Goal: Task Accomplishment & Management: Complete application form

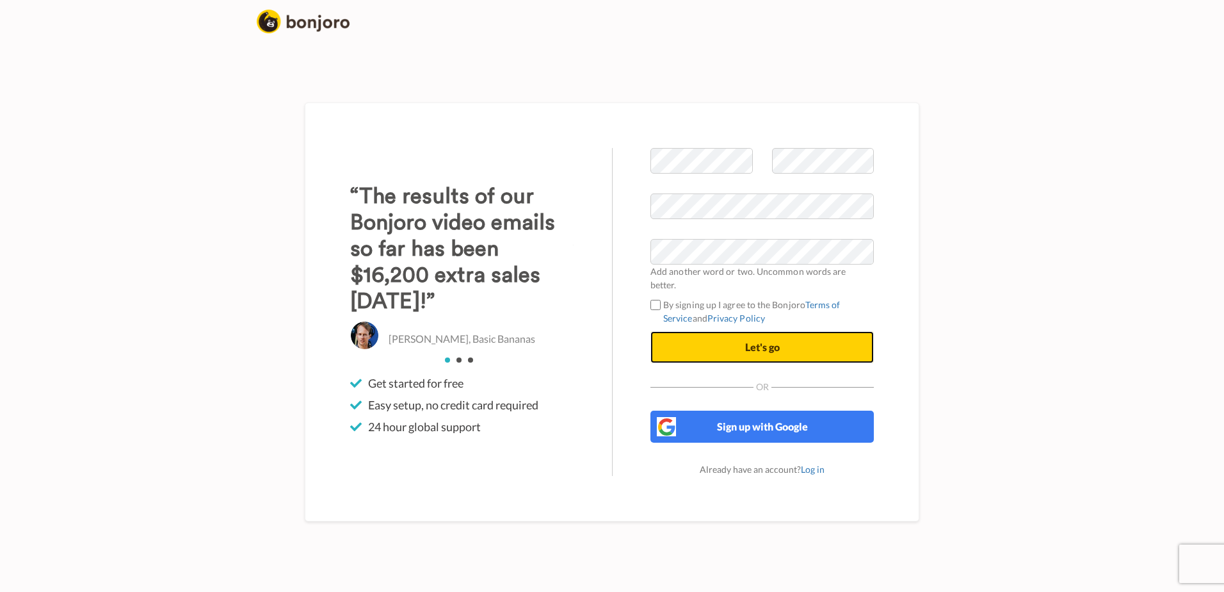
click at [776, 341] on span "Let's go" at bounding box center [762, 347] width 35 height 12
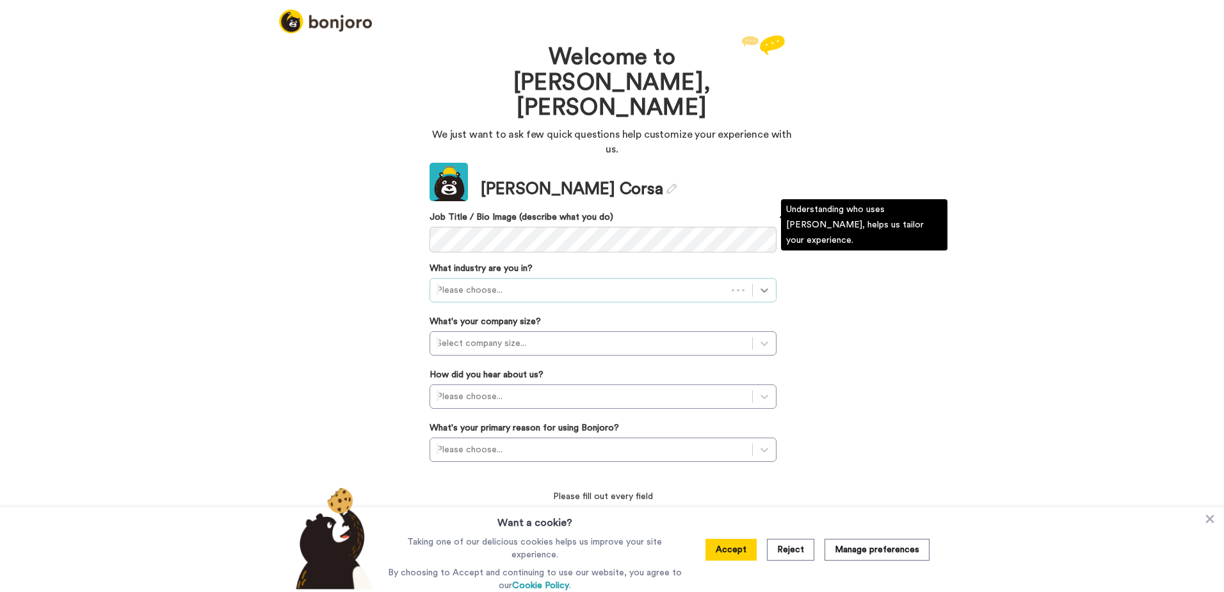
click at [760, 284] on icon at bounding box center [764, 290] width 13 height 13
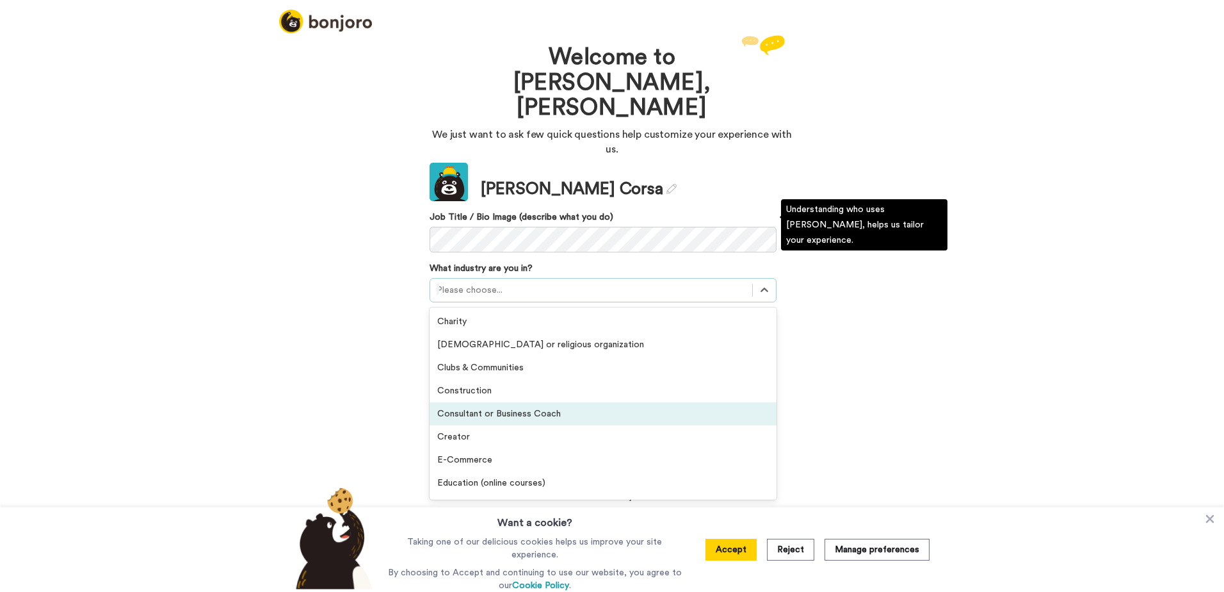
click at [528, 402] on div "Consultant or Business Coach" at bounding box center [603, 413] width 347 height 23
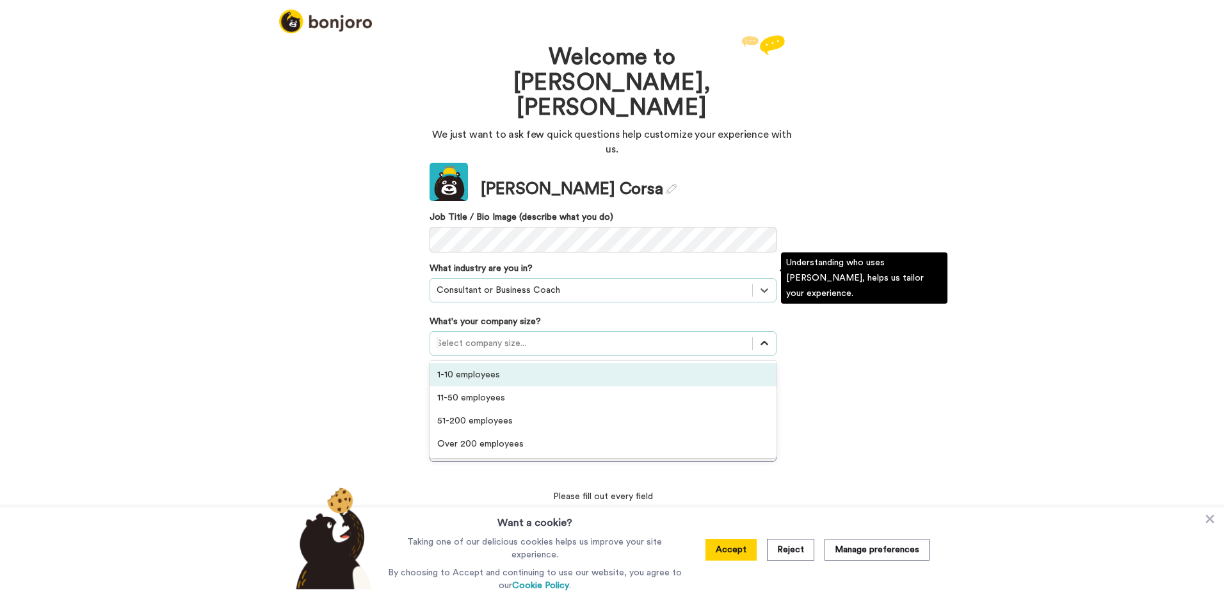
click at [763, 337] on icon at bounding box center [764, 343] width 13 height 13
click at [478, 363] on div "1-10 employees" at bounding box center [603, 374] width 347 height 23
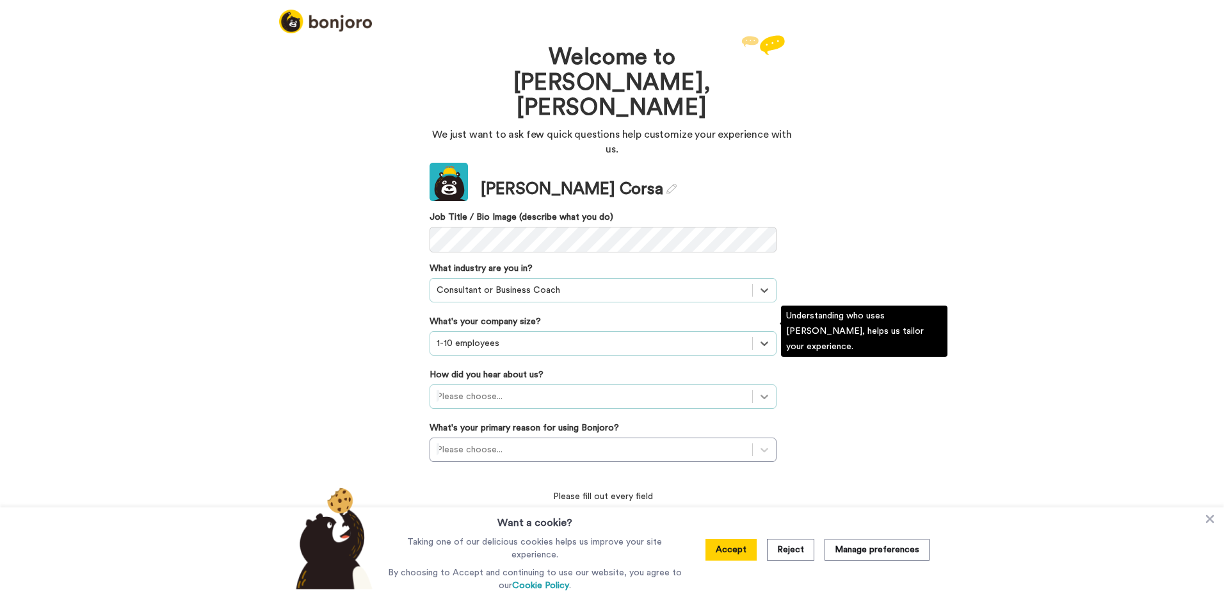
click at [763, 390] on icon at bounding box center [764, 396] width 13 height 13
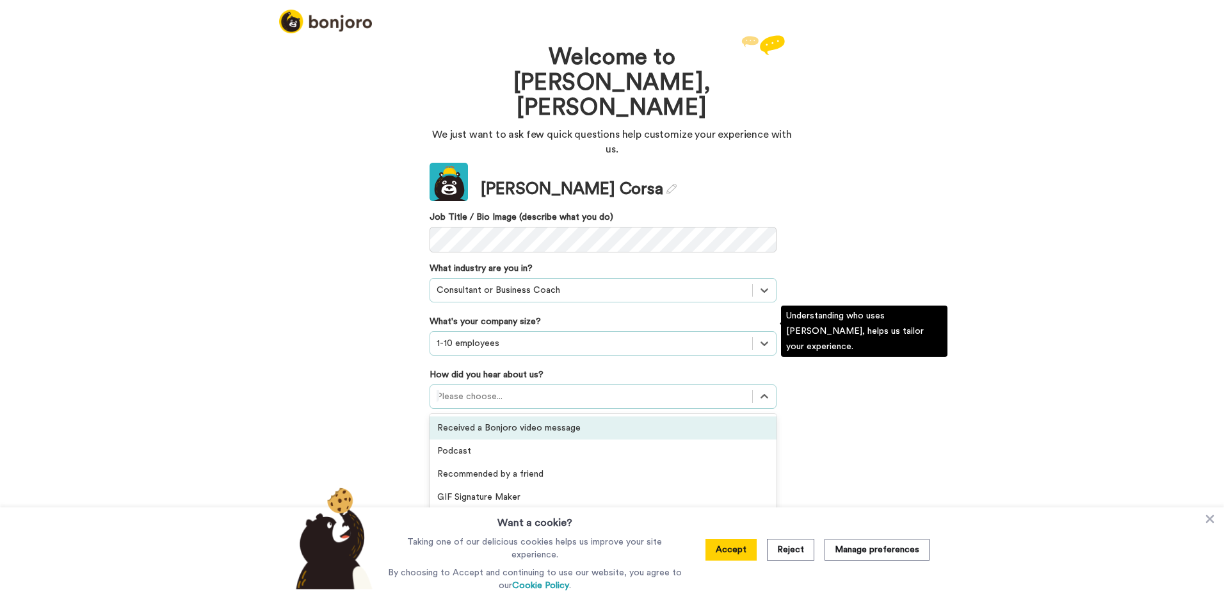
click at [560, 416] on div "Received a Bonjoro video message" at bounding box center [603, 427] width 347 height 23
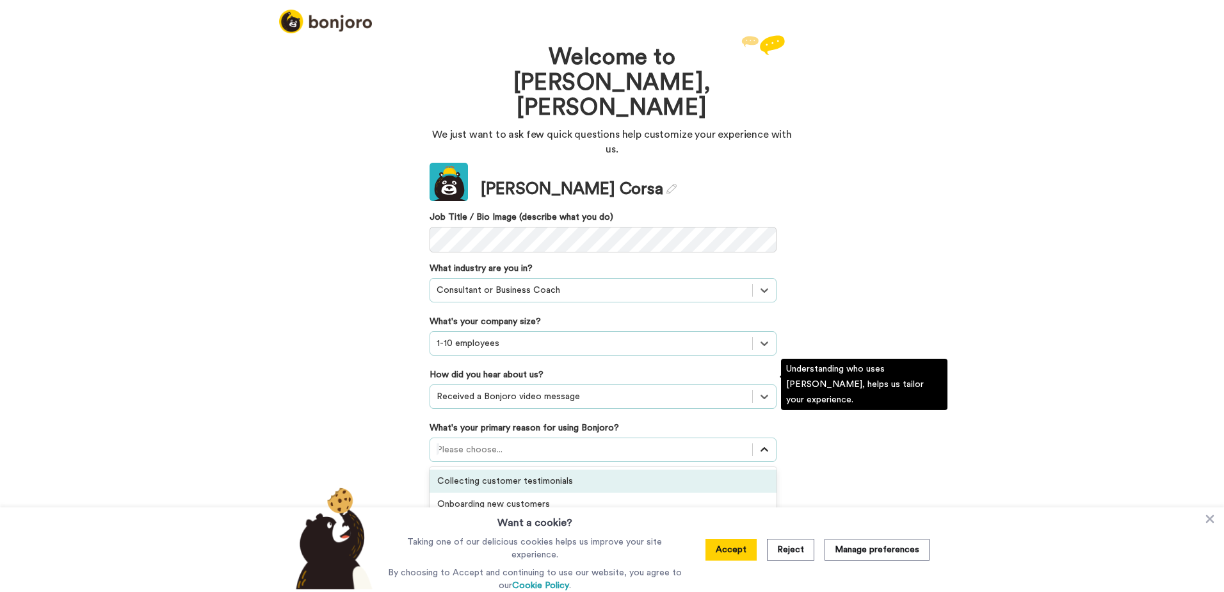
click at [763, 443] on icon at bounding box center [764, 449] width 13 height 13
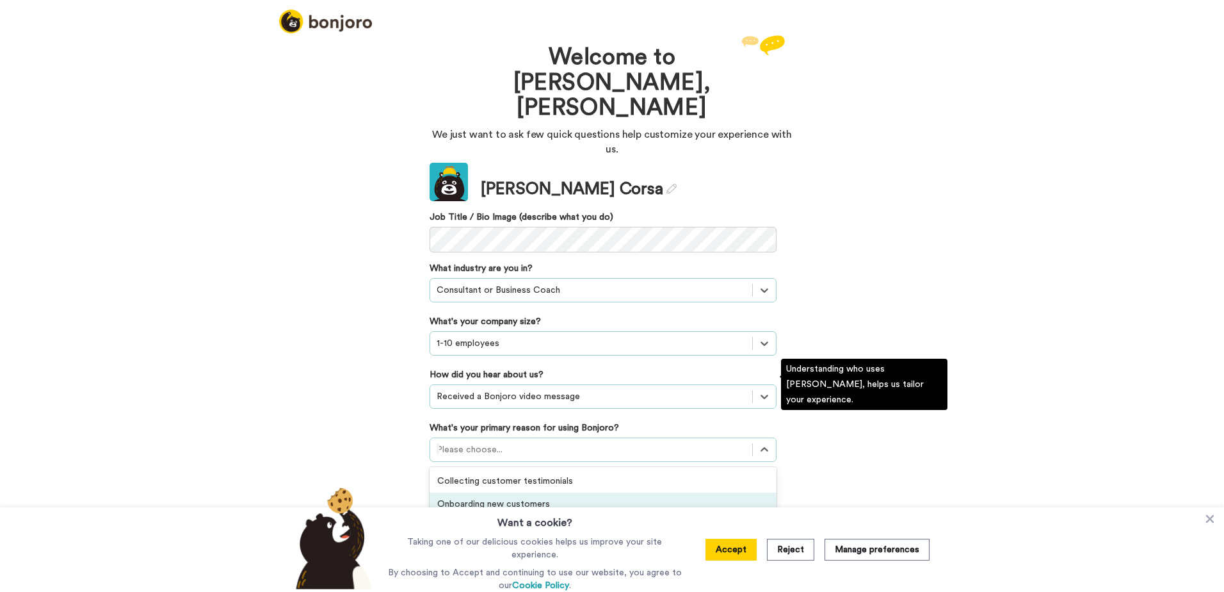
click at [526, 492] on div "Onboarding new customers" at bounding box center [603, 503] width 347 height 23
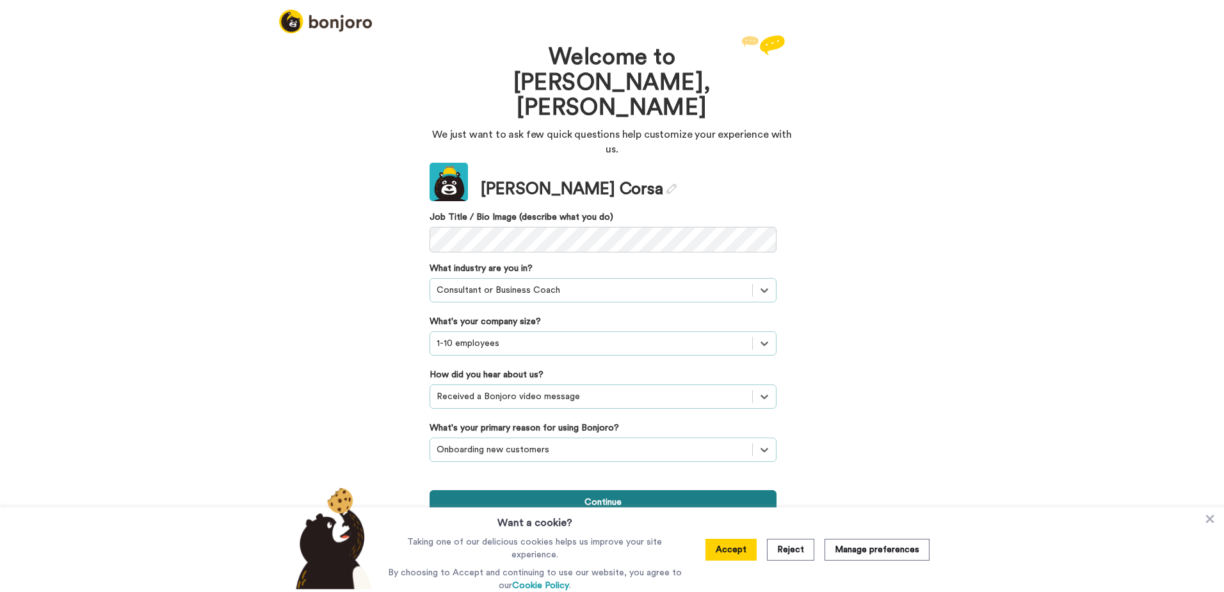
click at [587, 490] on button "Continue" at bounding box center [603, 502] width 347 height 24
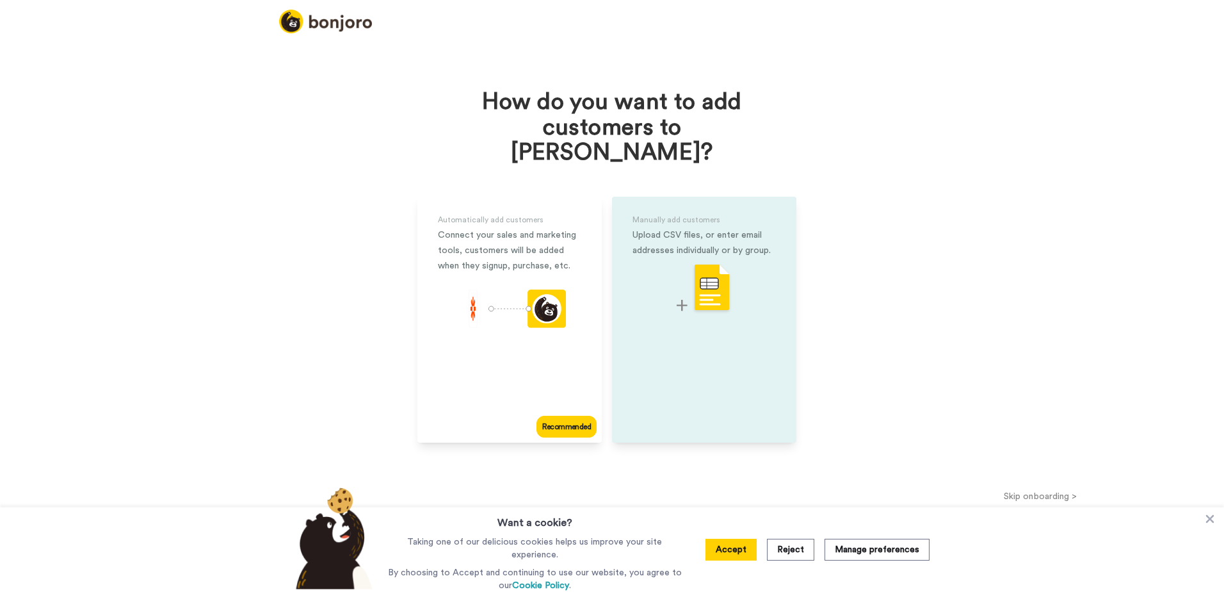
click at [709, 275] on img at bounding box center [704, 288] width 55 height 51
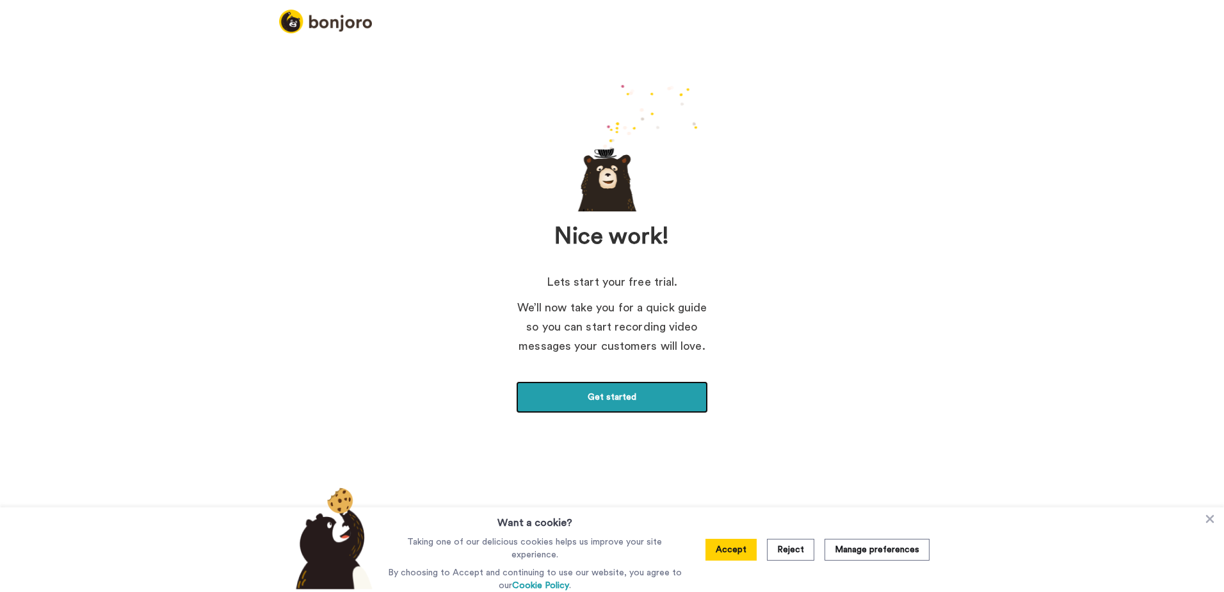
click at [615, 403] on link "Get started" at bounding box center [612, 397] width 192 height 32
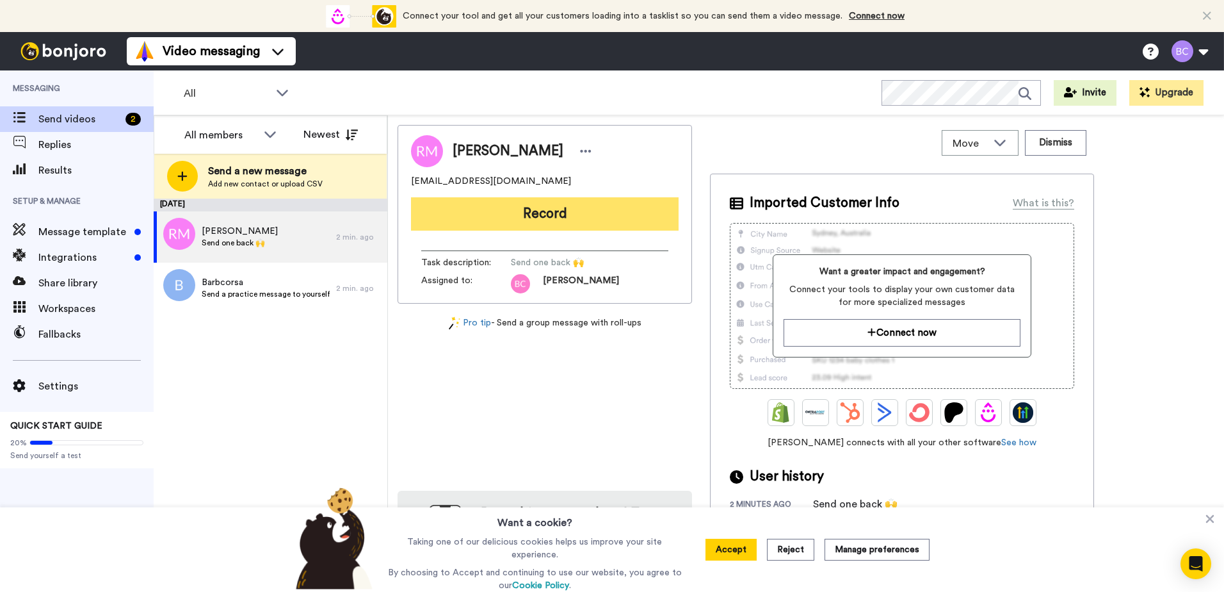
click at [556, 214] on button "Record" at bounding box center [545, 213] width 268 height 33
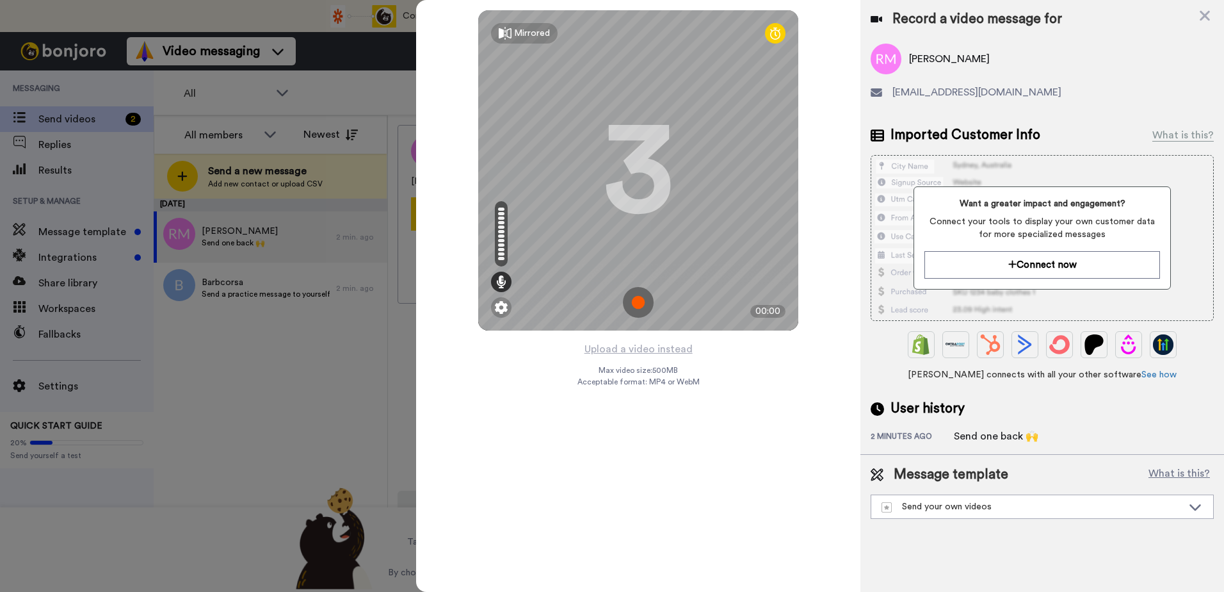
click at [640, 302] on img at bounding box center [638, 302] width 31 height 31
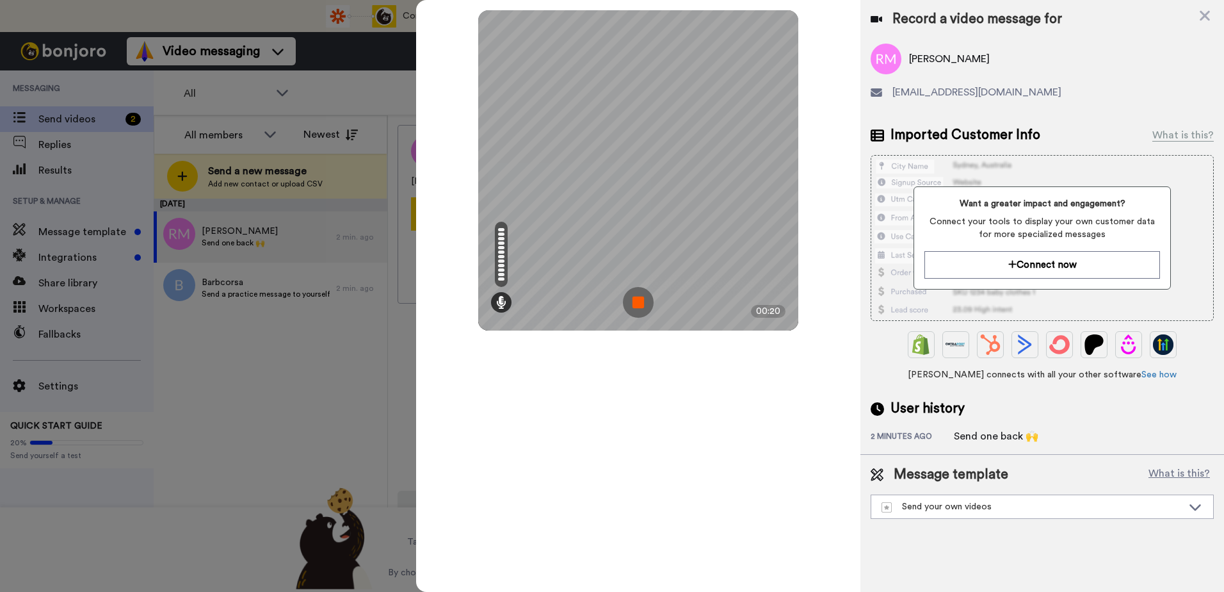
click at [638, 302] on img at bounding box center [638, 302] width 31 height 31
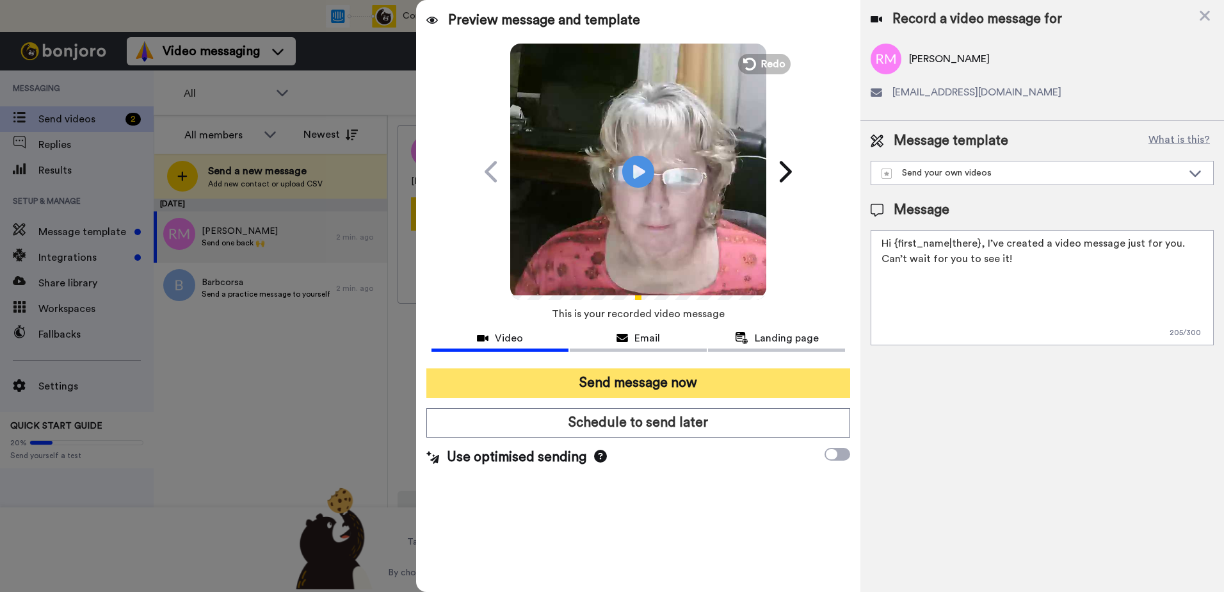
click at [652, 381] on button "Send message now" at bounding box center [639, 382] width 424 height 29
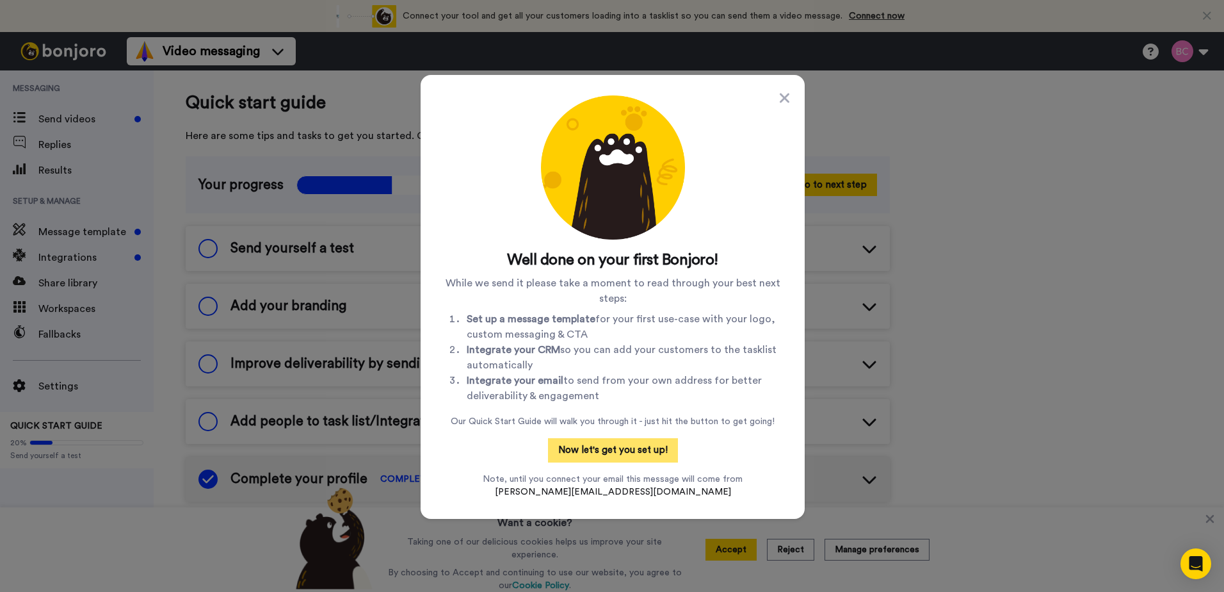
click at [625, 449] on button "Now let's get you set up!" at bounding box center [613, 450] width 130 height 24
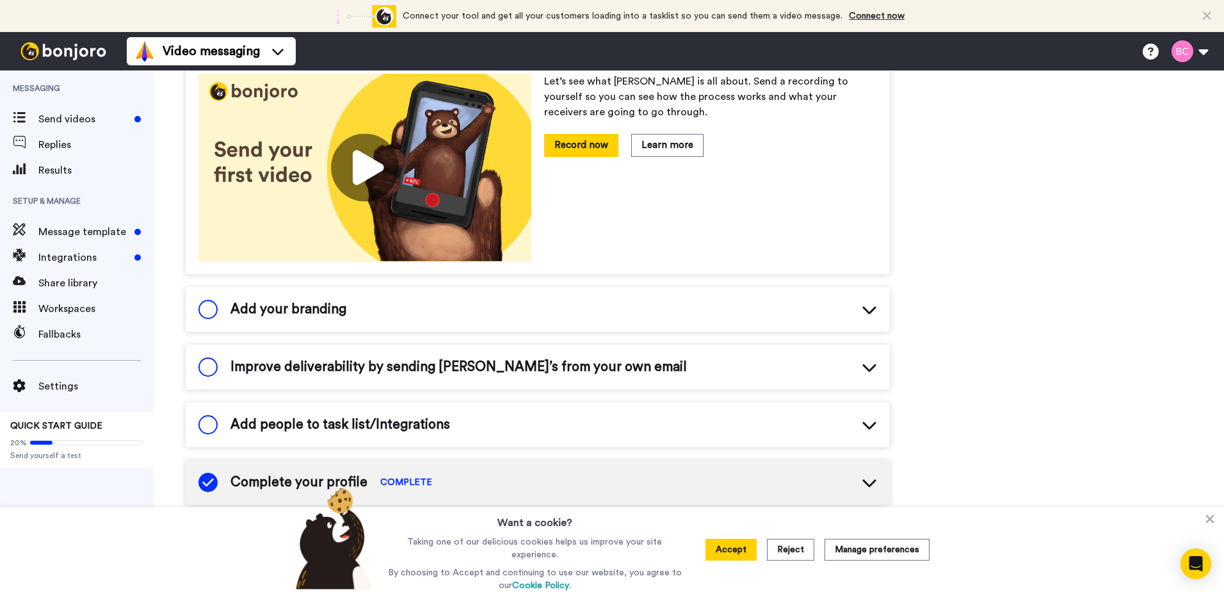
scroll to position [274, 0]
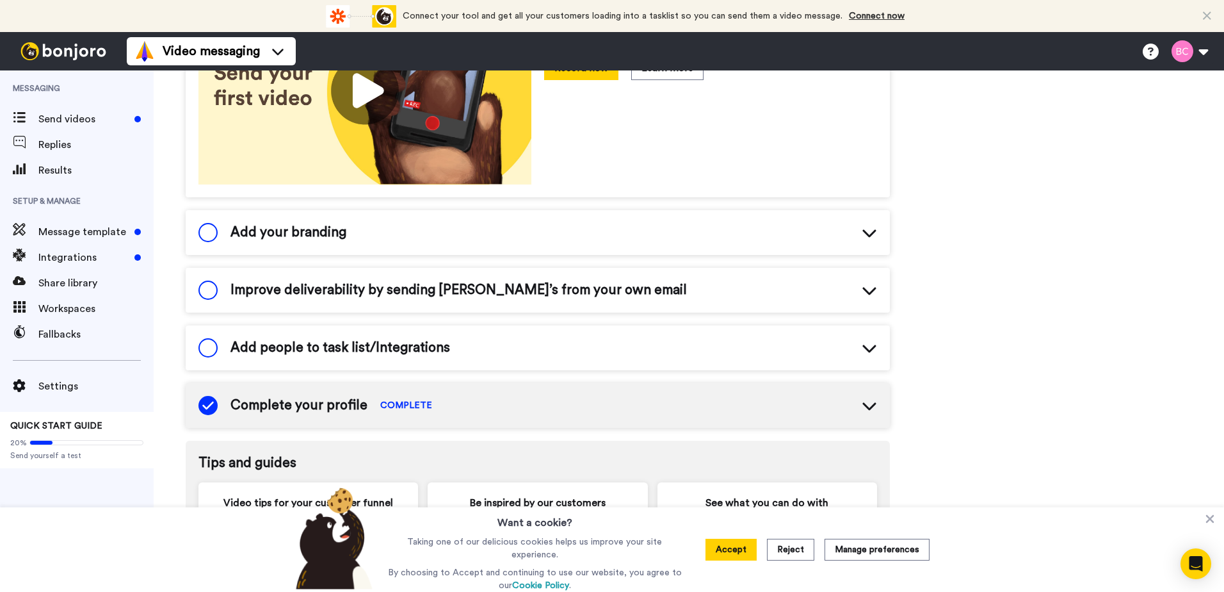
click at [867, 231] on icon at bounding box center [869, 232] width 15 height 15
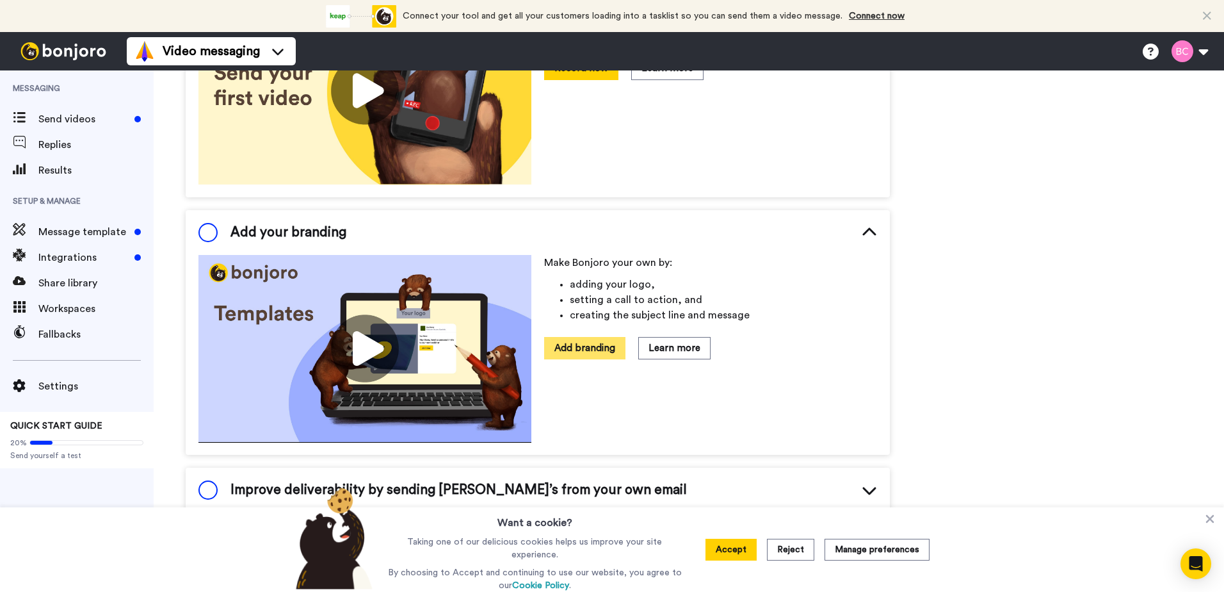
click at [580, 348] on button "Add branding" at bounding box center [584, 348] width 81 height 22
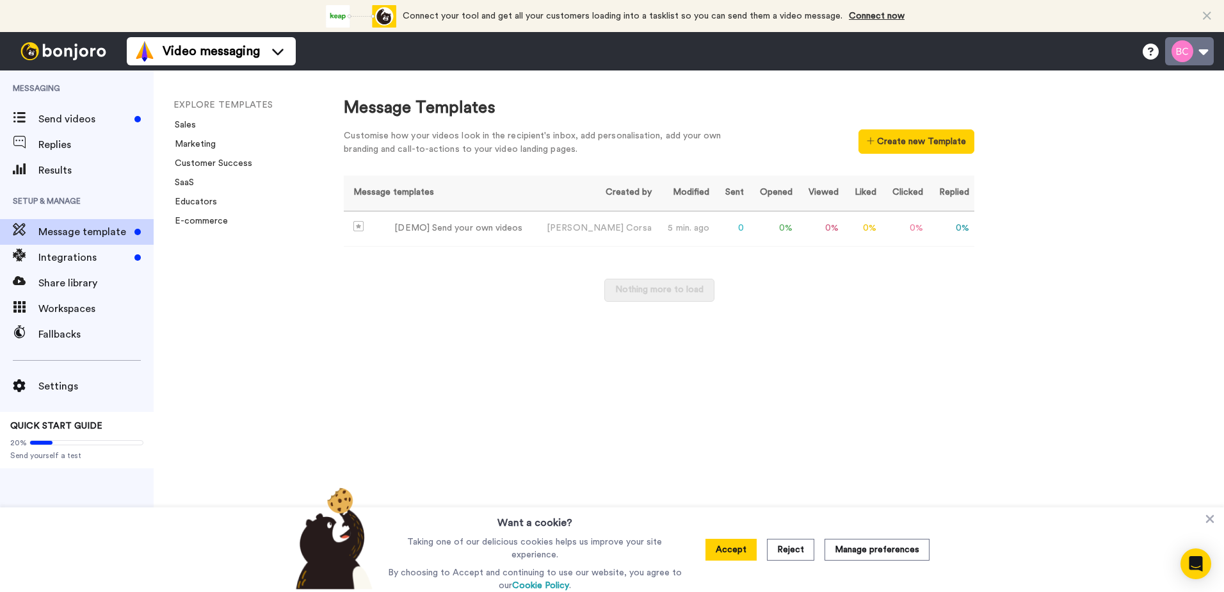
click at [1206, 52] on button at bounding box center [1190, 51] width 49 height 28
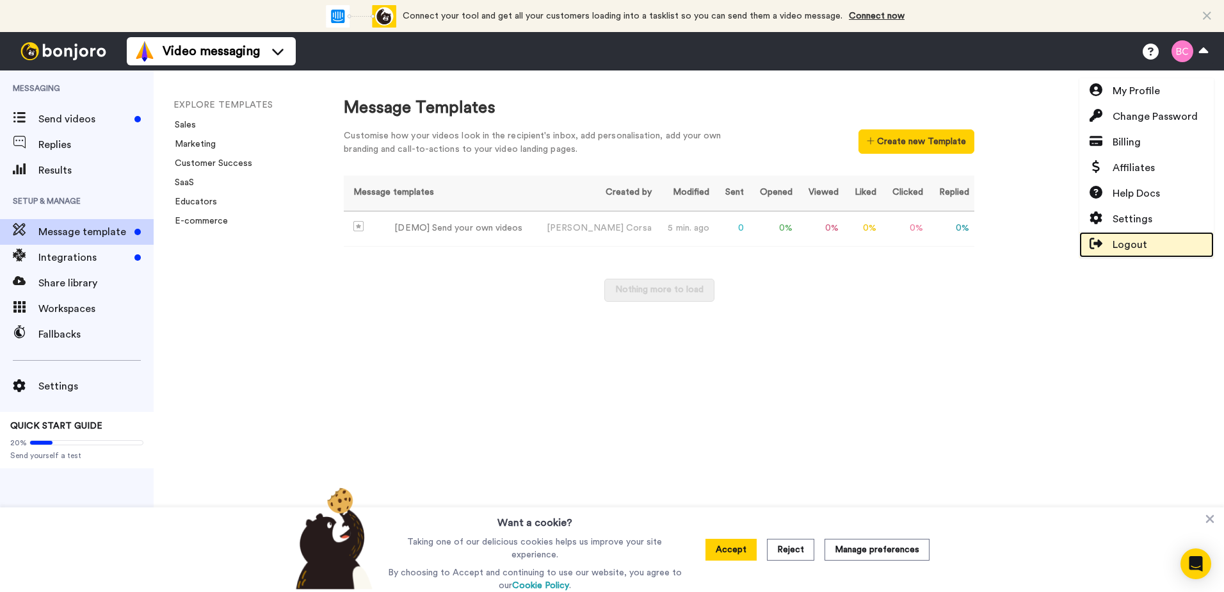
click at [1130, 247] on span "Logout" at bounding box center [1130, 244] width 35 height 15
